Goal: Entertainment & Leisure: Browse casually

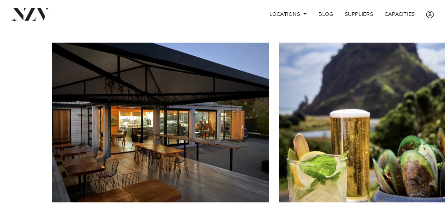
scroll to position [493, 0]
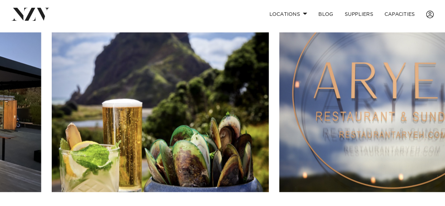
click at [242, 149] on img "2 / 10" at bounding box center [160, 111] width 217 height 159
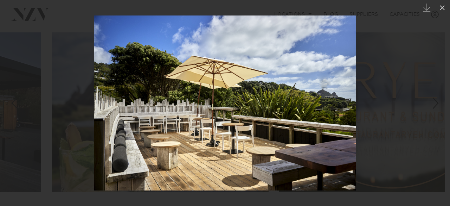
click at [439, 104] on div "Next slide" at bounding box center [436, 102] width 10 height 13
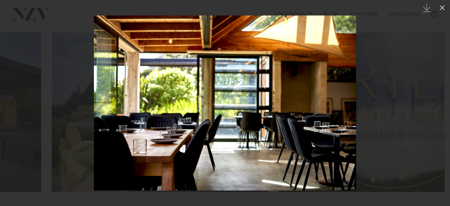
click at [438, 102] on div "Next slide" at bounding box center [436, 102] width 10 height 13
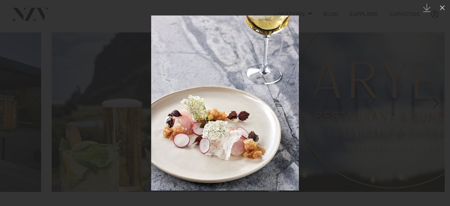
click at [438, 102] on div "Next slide" at bounding box center [436, 102] width 10 height 13
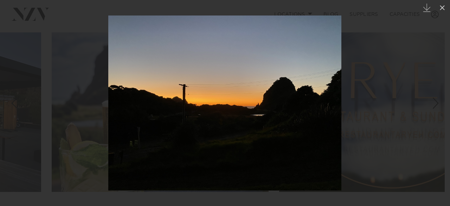
click at [438, 102] on div "Next slide" at bounding box center [436, 102] width 10 height 13
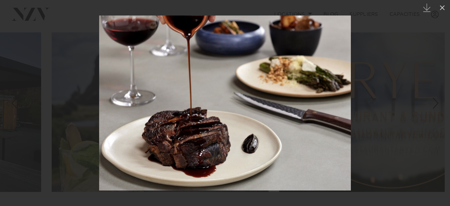
click at [438, 102] on div "Next slide" at bounding box center [436, 102] width 10 height 13
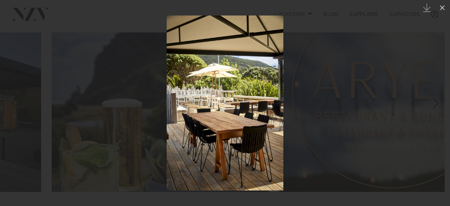
click at [438, 102] on div "9 / 10 Created with Sketch." at bounding box center [225, 103] width 450 height 206
click at [438, 102] on div "Next slide" at bounding box center [436, 102] width 10 height 13
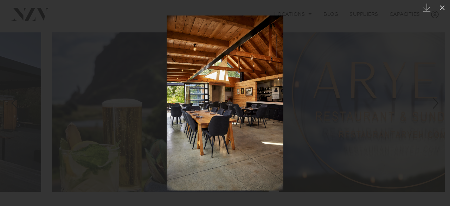
click at [437, 105] on div "Next slide" at bounding box center [436, 102] width 10 height 13
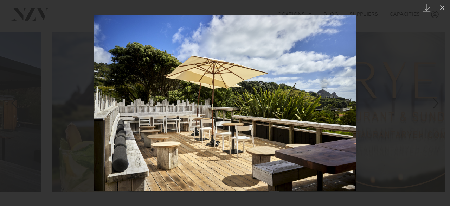
click at [397, 65] on div at bounding box center [225, 103] width 450 height 206
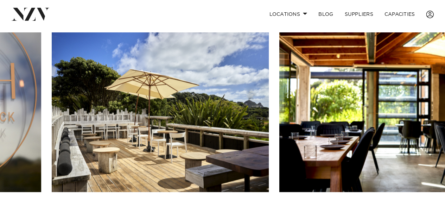
click at [163, 58] on img "4 / 10" at bounding box center [160, 111] width 217 height 159
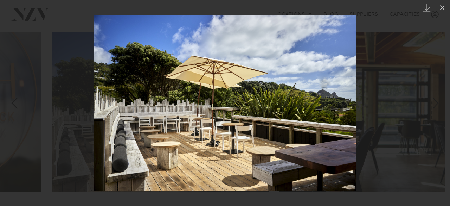
click at [285, 126] on img at bounding box center [225, 102] width 263 height 175
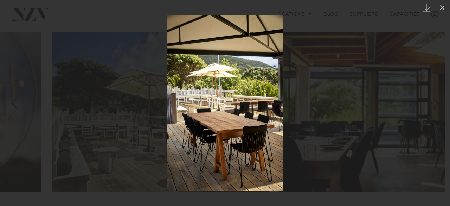
click at [231, 106] on img at bounding box center [225, 102] width 117 height 175
click at [238, 107] on img at bounding box center [225, 102] width 117 height 175
